Goal: Transaction & Acquisition: Purchase product/service

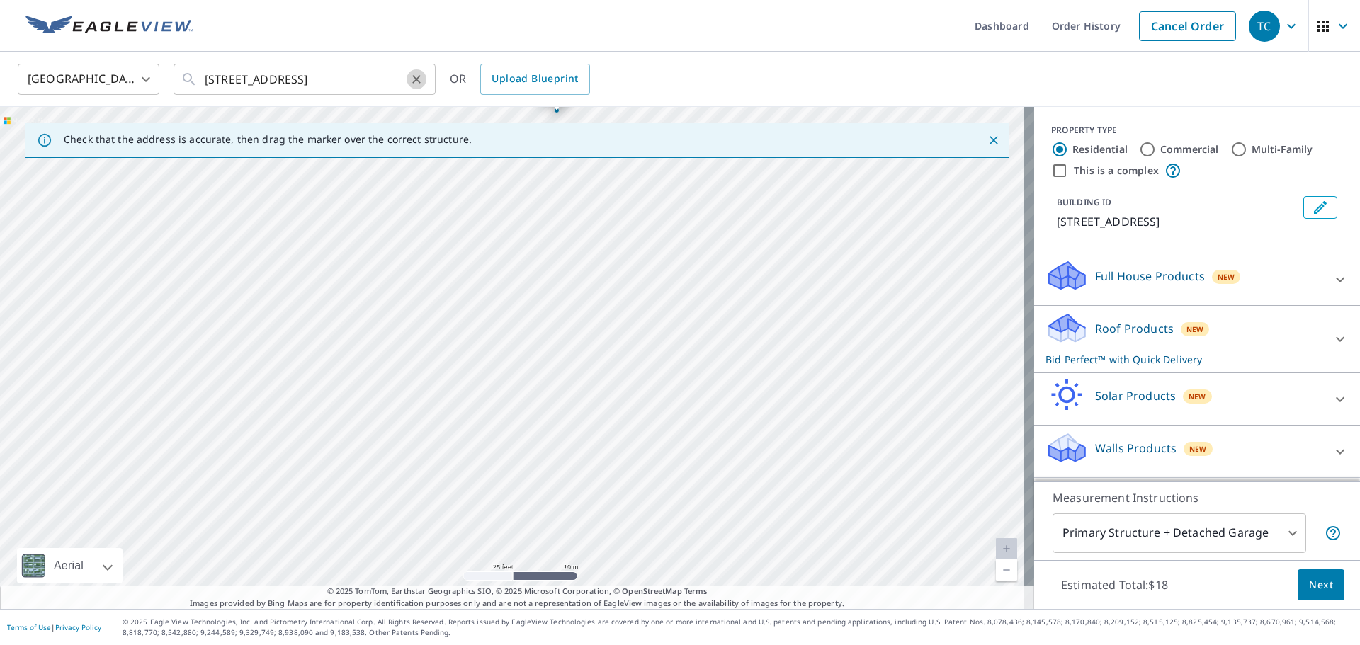
click at [417, 81] on icon "Clear" at bounding box center [416, 79] width 14 height 14
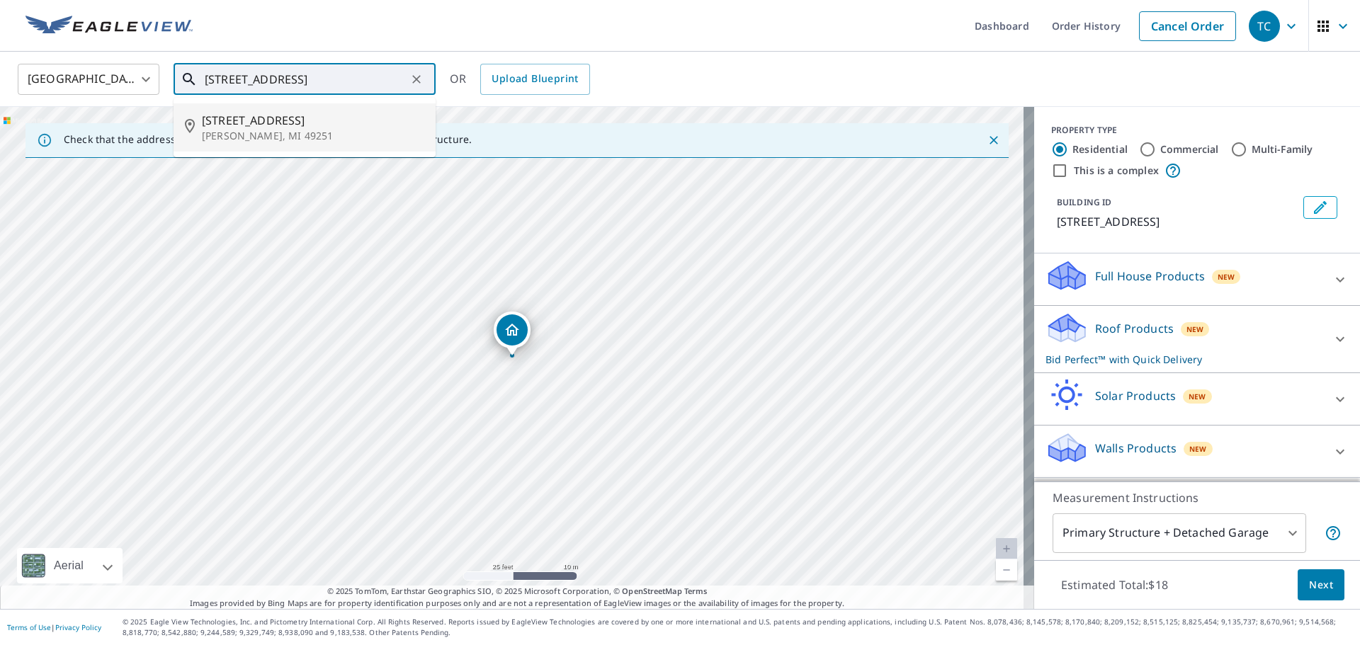
click at [285, 126] on span "[STREET_ADDRESS]" at bounding box center [313, 120] width 222 height 17
type input "[STREET_ADDRESS][PERSON_NAME]"
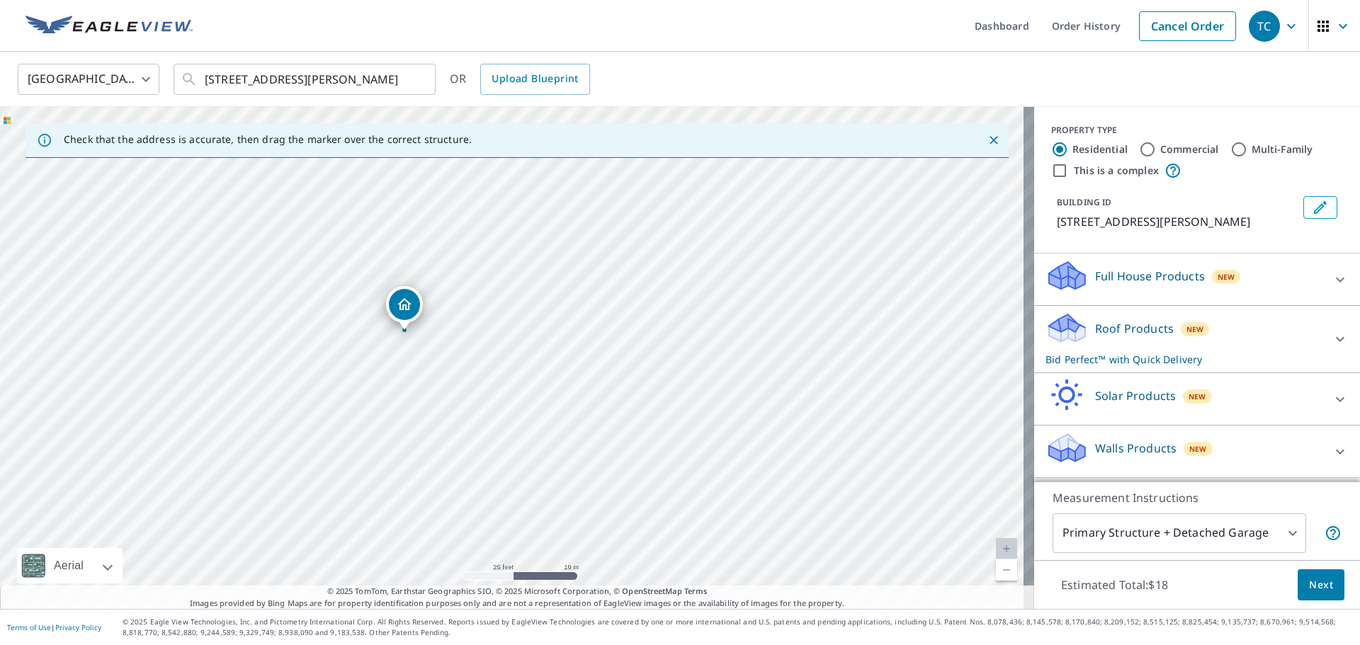
click at [536, 231] on div "[STREET_ADDRESS][PERSON_NAME]" at bounding box center [517, 358] width 1034 height 502
drag, startPoint x: 630, startPoint y: 502, endPoint x: 679, endPoint y: 529, distance: 56.4
click at [679, 529] on div "[STREET_ADDRESS][PERSON_NAME]" at bounding box center [517, 358] width 1034 height 502
drag, startPoint x: 635, startPoint y: 298, endPoint x: 637, endPoint y: 363, distance: 64.5
click at [637, 363] on div "[STREET_ADDRESS][PERSON_NAME]" at bounding box center [517, 358] width 1034 height 502
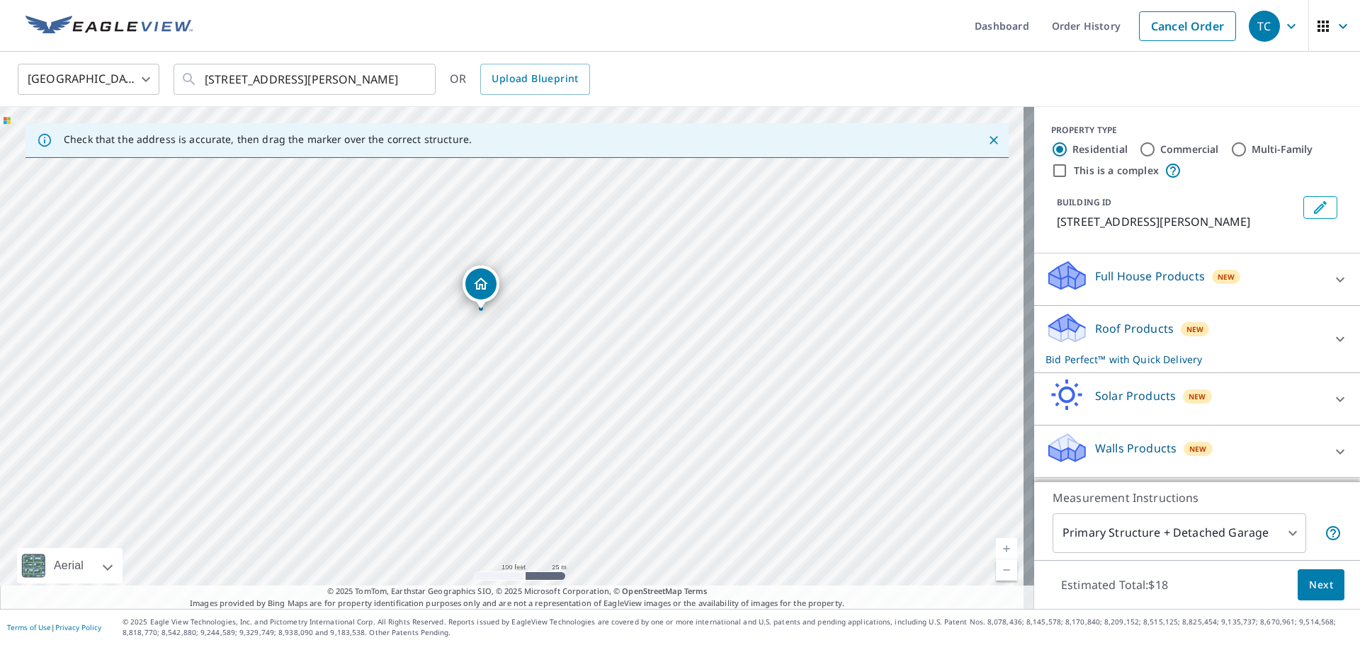
drag, startPoint x: 817, startPoint y: 378, endPoint x: 617, endPoint y: 288, distance: 219.7
click at [617, 288] on div "[STREET_ADDRESS][PERSON_NAME]" at bounding box center [517, 358] width 1034 height 502
drag, startPoint x: 584, startPoint y: 281, endPoint x: 731, endPoint y: 412, distance: 197.2
click at [731, 412] on div "[STREET_ADDRESS][PERSON_NAME]" at bounding box center [517, 358] width 1034 height 502
click at [499, 476] on div "[STREET_ADDRESS][PERSON_NAME]" at bounding box center [517, 358] width 1034 height 502
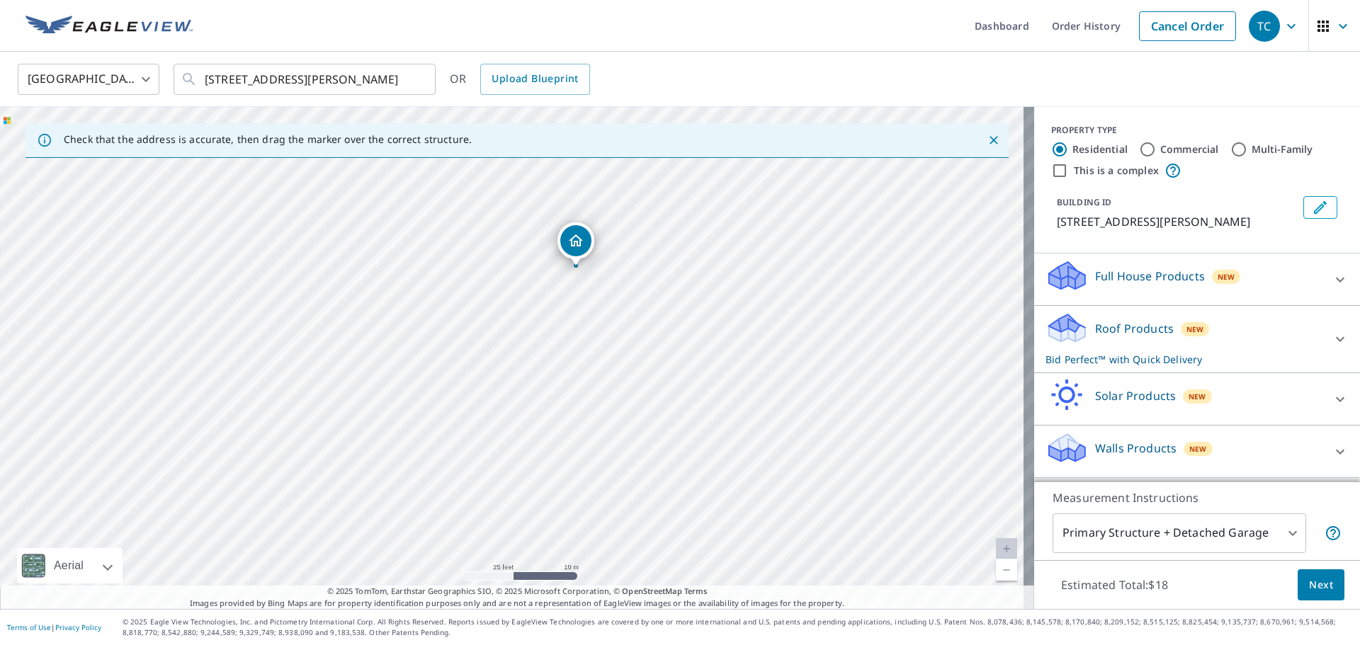
drag, startPoint x: 545, startPoint y: 369, endPoint x: 572, endPoint y: 244, distance: 128.2
click at [1320, 580] on span "Next" at bounding box center [1321, 586] width 24 height 18
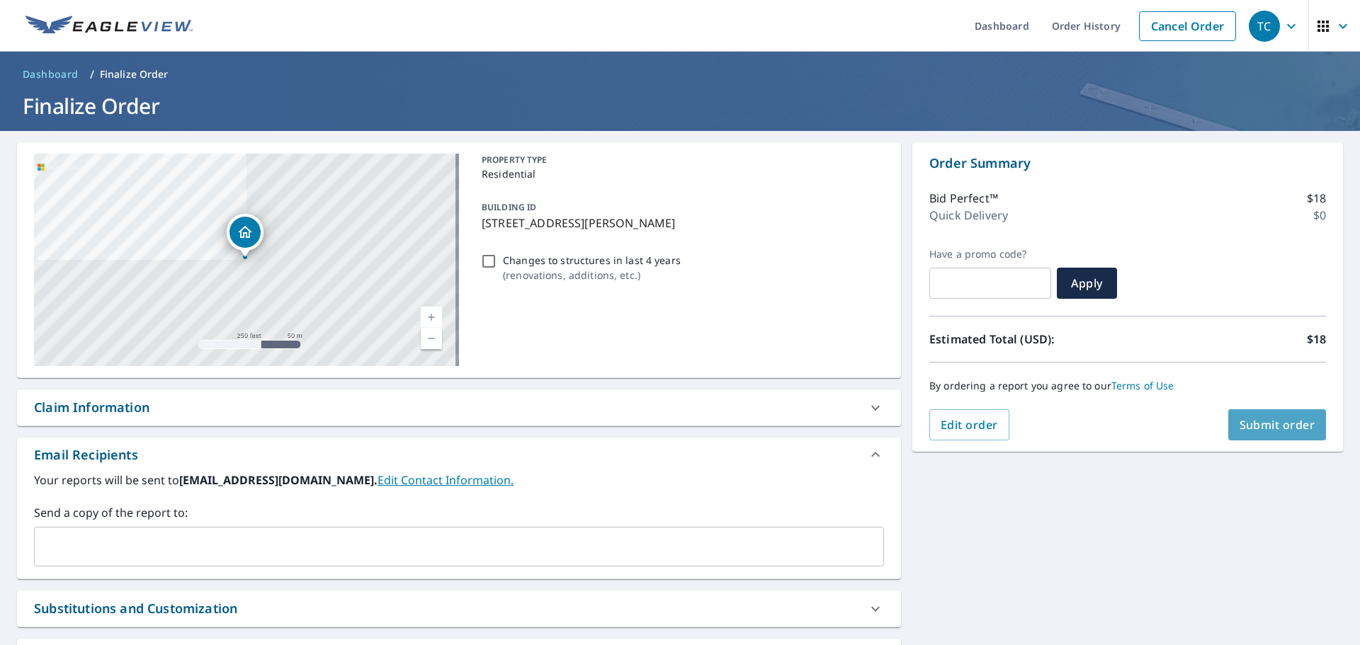
click at [1292, 418] on span "Submit order" at bounding box center [1278, 425] width 76 height 16
